Goal: Information Seeking & Learning: Learn about a topic

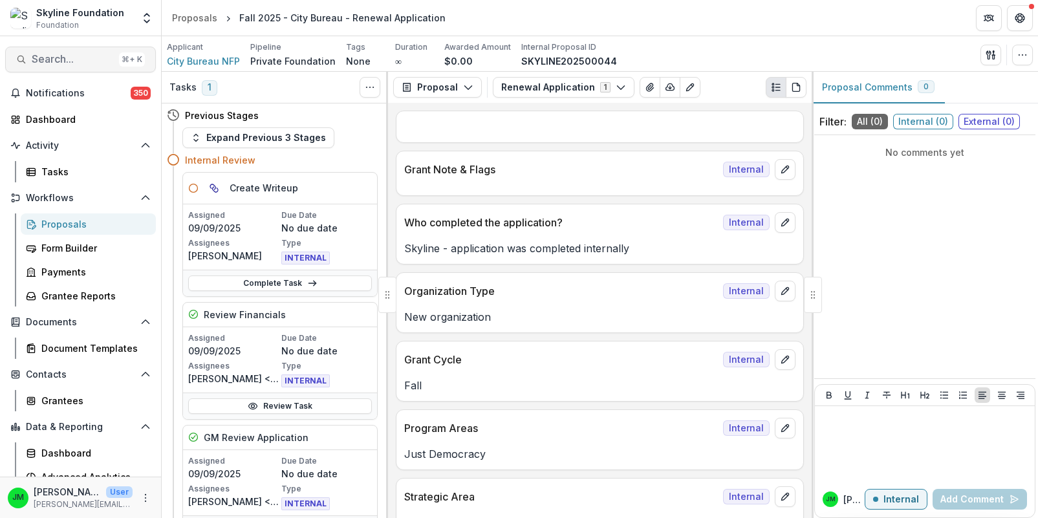
click at [86, 60] on span "Search..." at bounding box center [73, 59] width 82 height 12
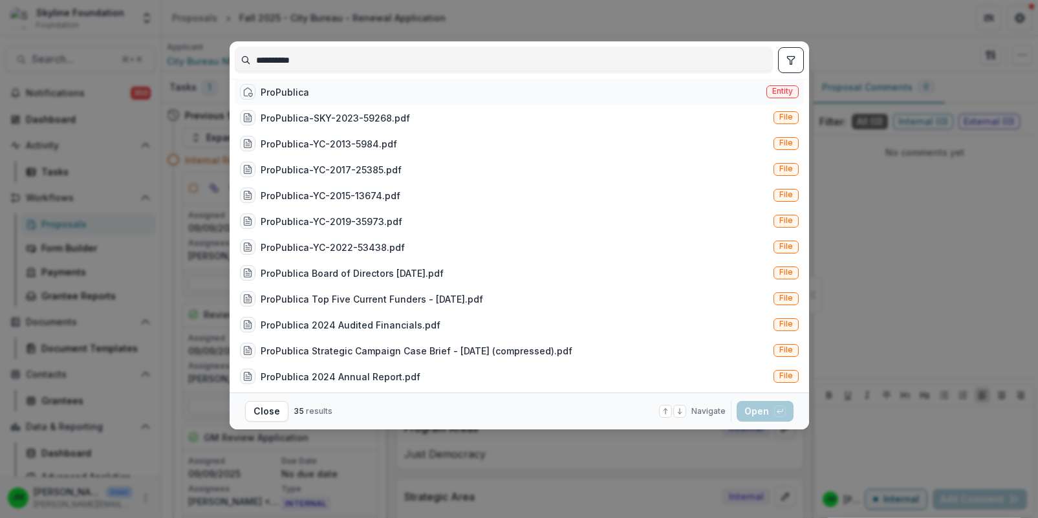
type input "**********"
click at [270, 91] on div "ProPublica" at bounding box center [285, 92] width 49 height 14
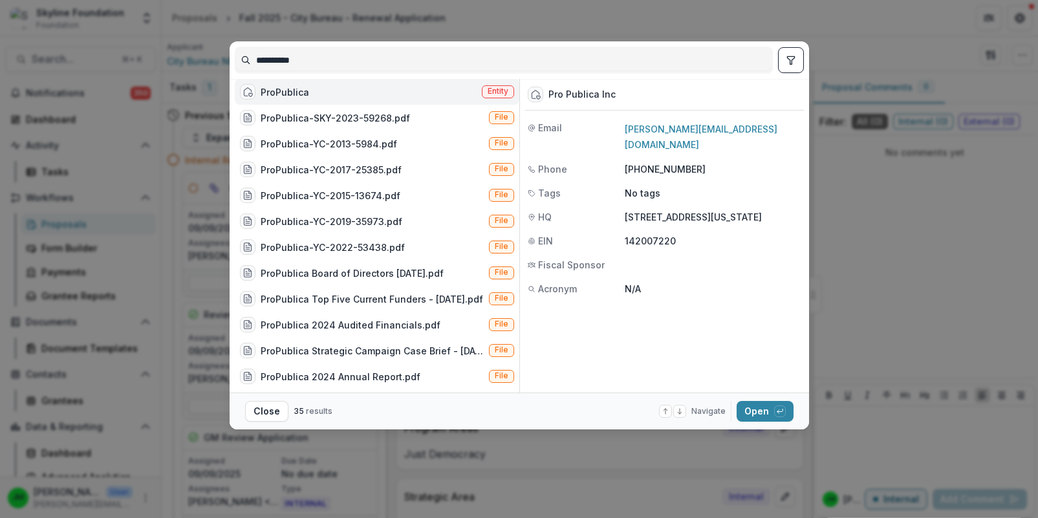
click at [754, 422] on footer "Close 35 results Navigate up and down with arrow keys Open with enter key" at bounding box center [520, 411] width 580 height 37
click at [754, 415] on button "Open with enter key" at bounding box center [765, 411] width 57 height 21
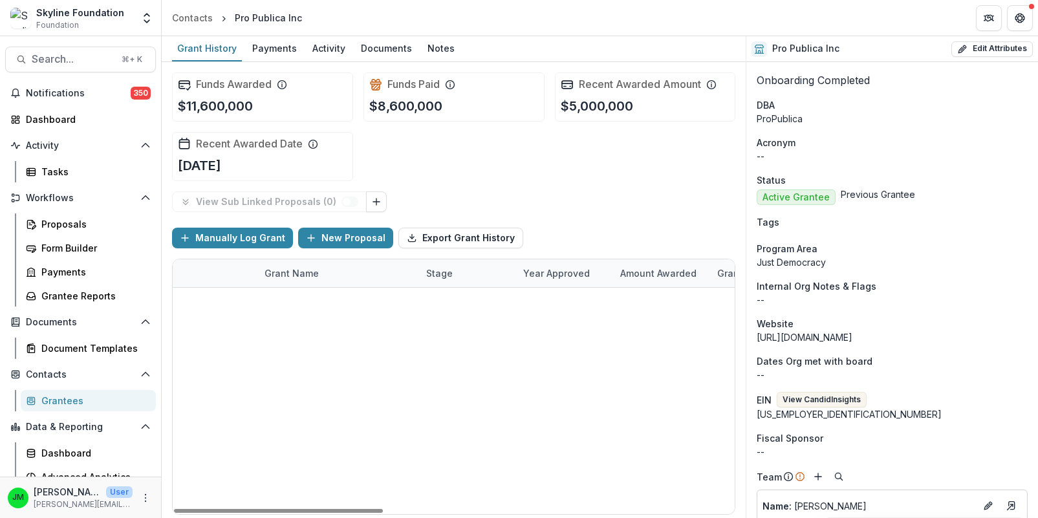
click at [340, 292] on div "Fall 2025 - ProPublica - Renewal Application" at bounding box center [338, 302] width 146 height 28
click at [340, 297] on link "Fall 2025 - ProPublica - Renewal Application" at bounding box center [338, 302] width 146 height 14
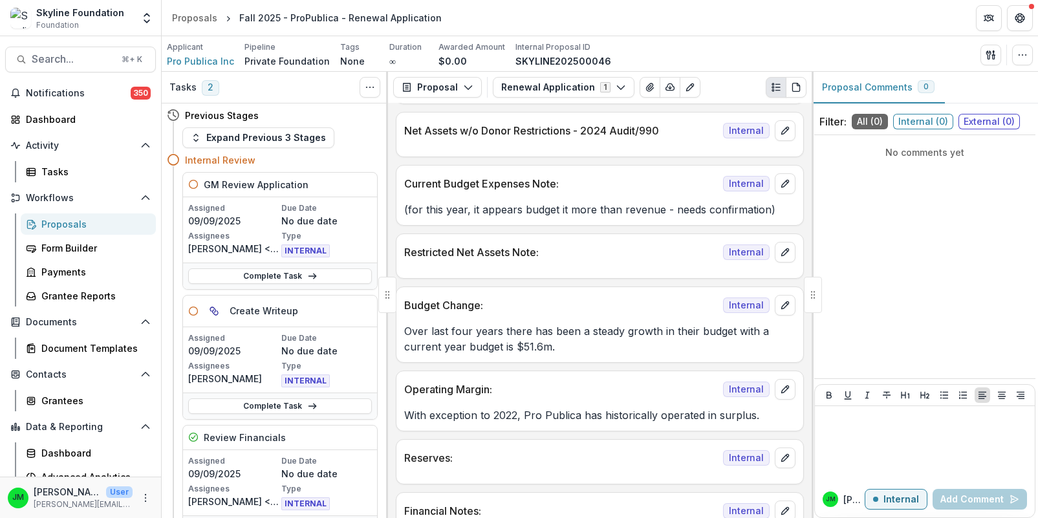
scroll to position [1832, 0]
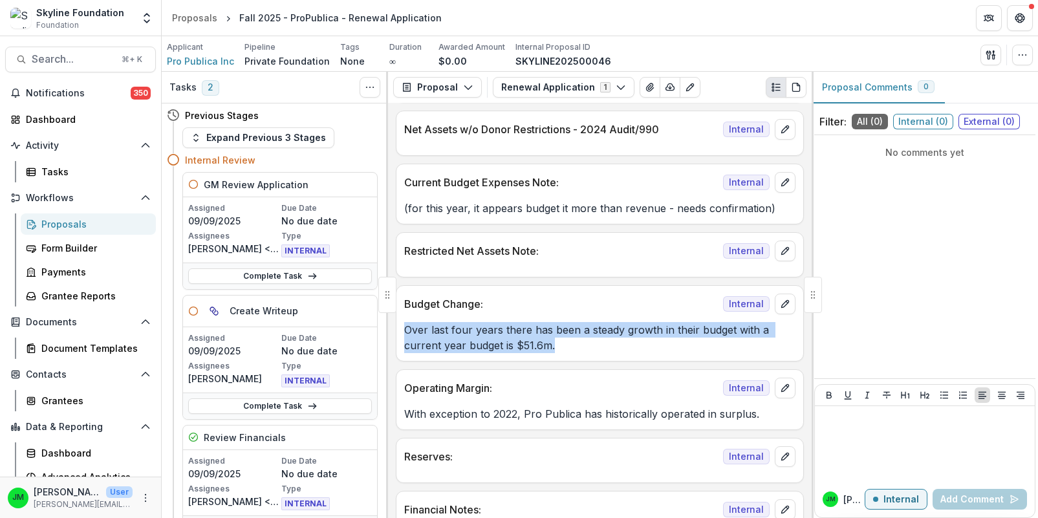
drag, startPoint x: 554, startPoint y: 327, endPoint x: 399, endPoint y: 315, distance: 155.1
click at [399, 322] on div "Over last four years there has been a steady growth in their budget with a curr…" at bounding box center [600, 337] width 407 height 31
copy p "Over last four years there has been a steady growth in their budget with a curr…"
click at [558, 322] on p "Over last four years there has been a steady growth in their budget with a curr…" at bounding box center [599, 337] width 391 height 31
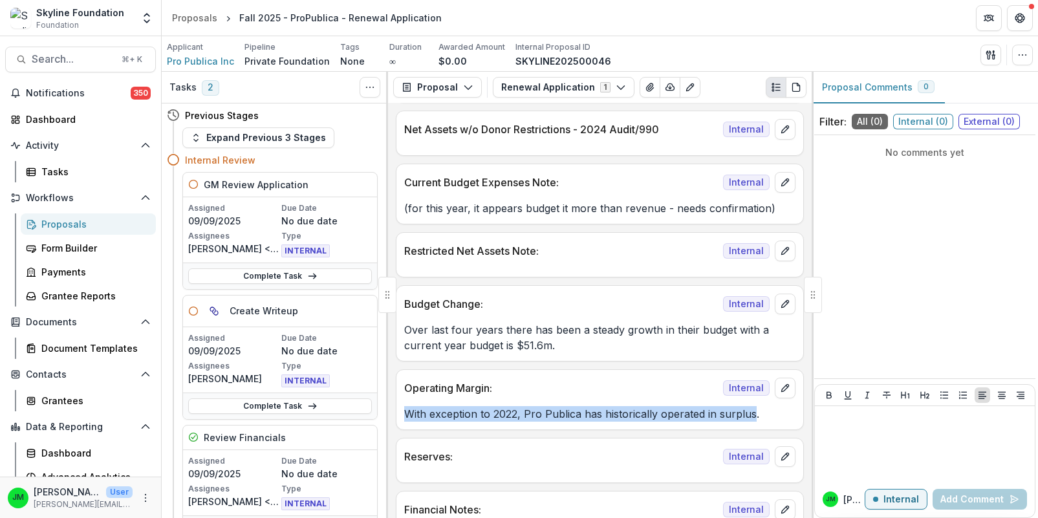
drag, startPoint x: 406, startPoint y: 398, endPoint x: 749, endPoint y: 400, distance: 343.6
click at [749, 406] on p "With exception to 2022, Pro Publica has historically operated in surplus." at bounding box center [599, 414] width 391 height 16
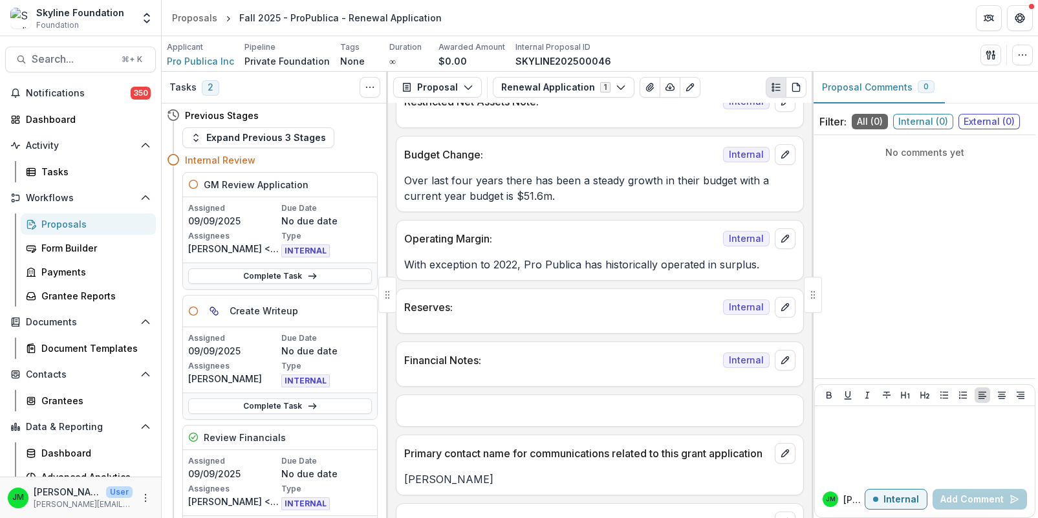
scroll to position [1942, 0]
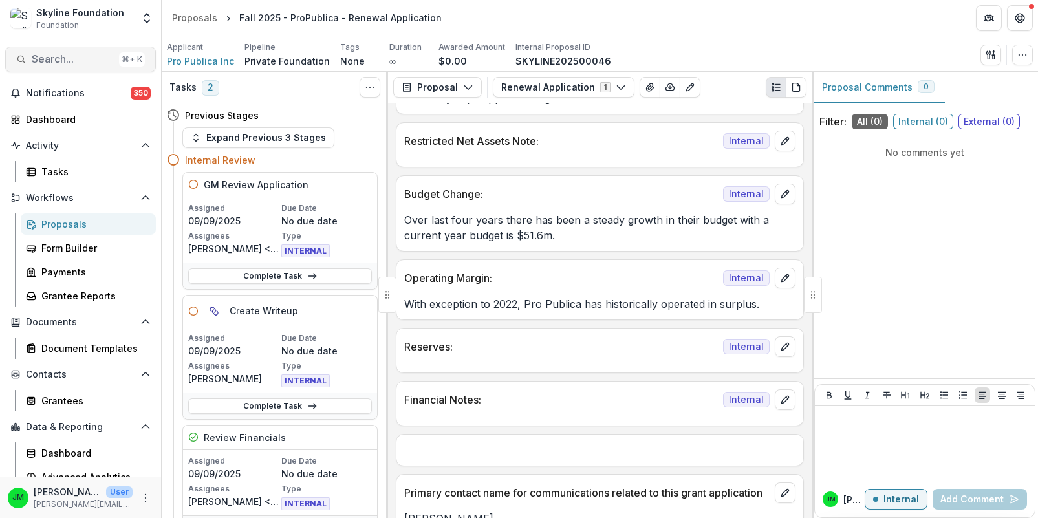
click at [80, 63] on span "Search..." at bounding box center [73, 59] width 82 height 12
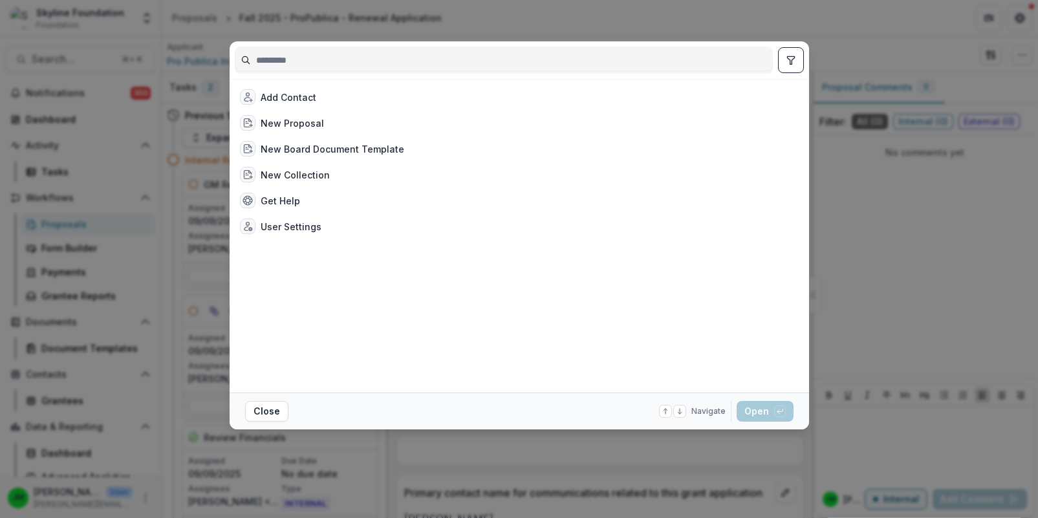
click at [295, 65] on input at bounding box center [503, 60] width 537 height 21
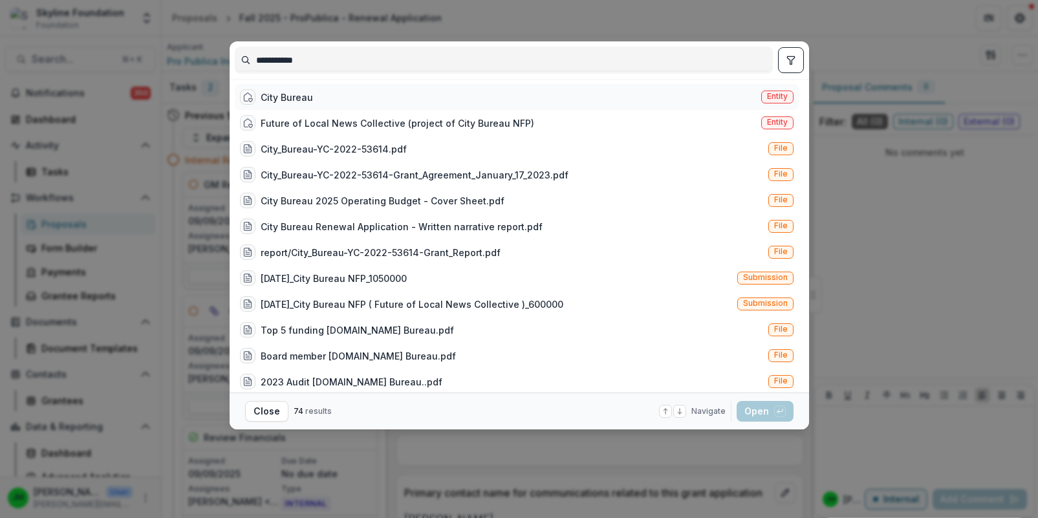
type input "**********"
click at [269, 100] on div "City Bureau" at bounding box center [287, 98] width 52 height 14
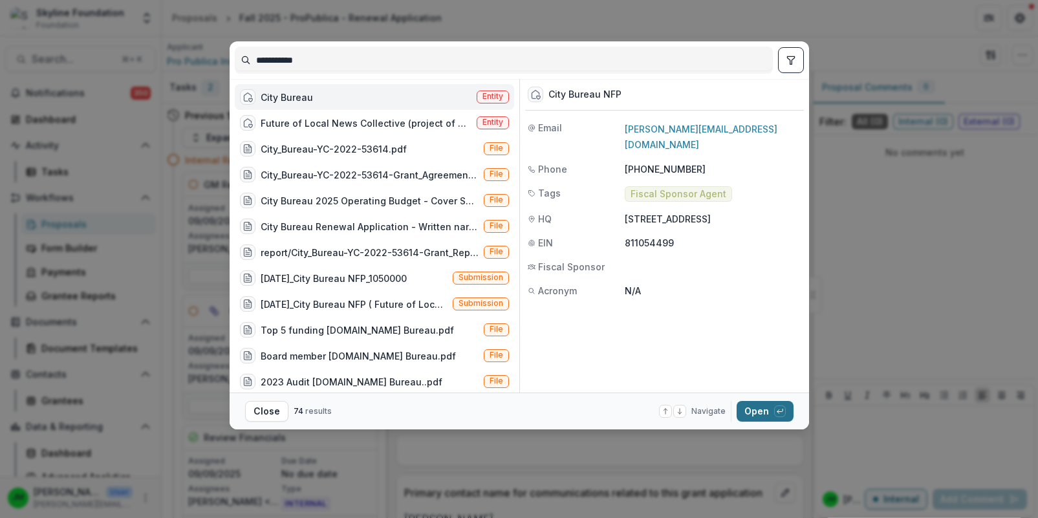
click at [756, 415] on button "Open with enter key" at bounding box center [765, 411] width 57 height 21
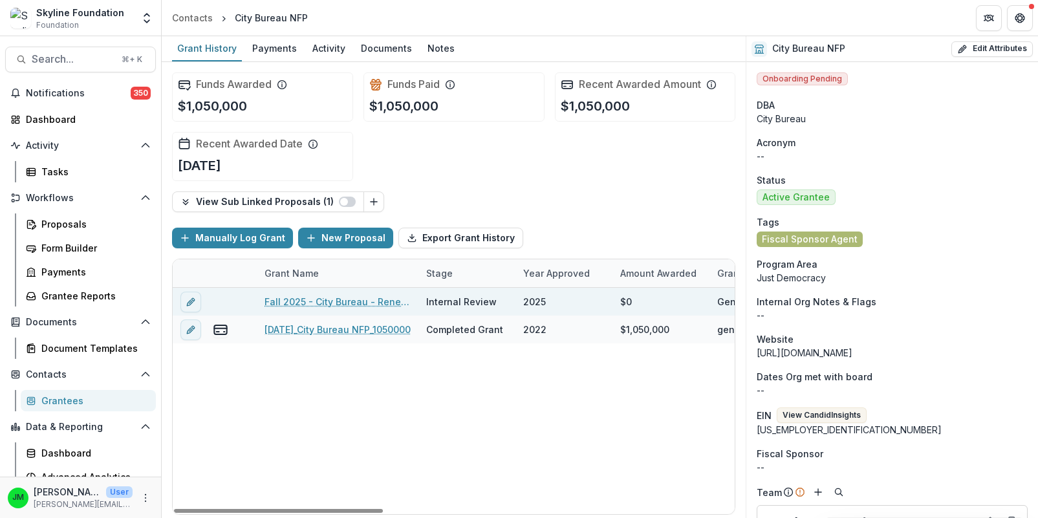
click at [362, 303] on link "Fall 2025 - City Bureau - Renewal Application" at bounding box center [338, 302] width 146 height 14
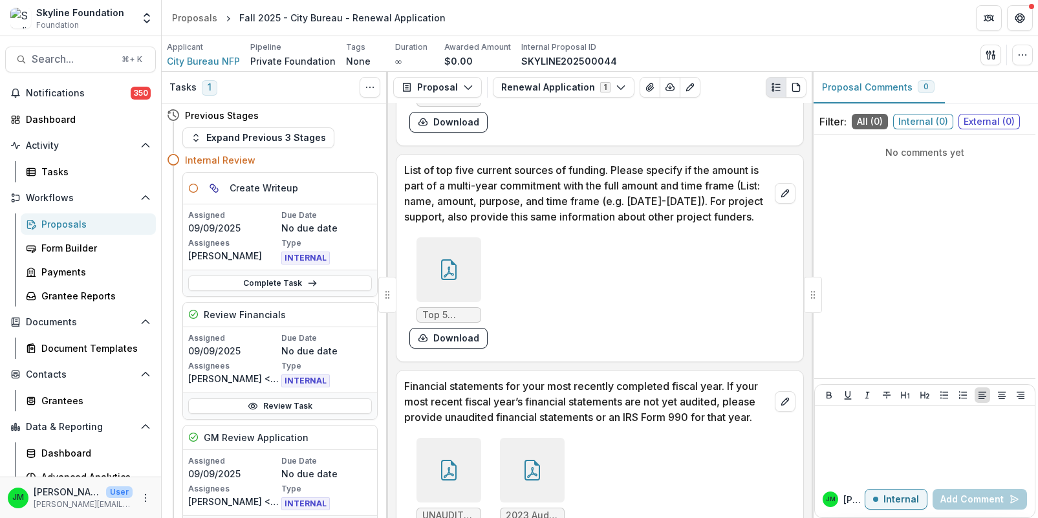
scroll to position [3513, 0]
click at [443, 261] on icon at bounding box center [449, 267] width 21 height 21
